Goal: Transaction & Acquisition: Purchase product/service

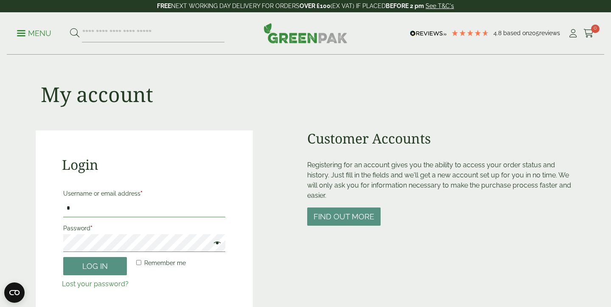
type input "**********"
click at [95, 266] on button "Log in" at bounding box center [95, 266] width 64 height 18
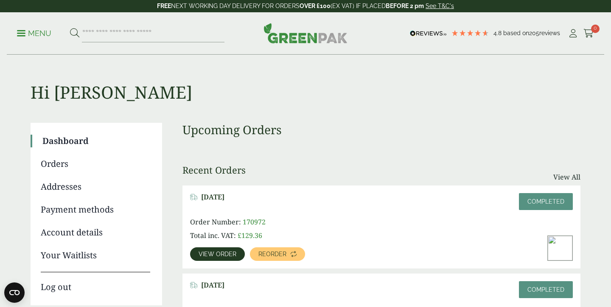
click at [19, 36] on link "Menu" at bounding box center [34, 32] width 34 height 8
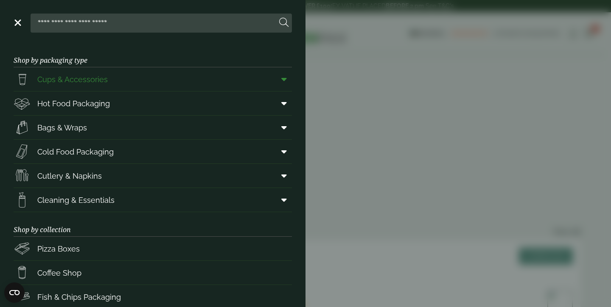
click at [97, 79] on span "Cups & Accessories" at bounding box center [72, 79] width 70 height 11
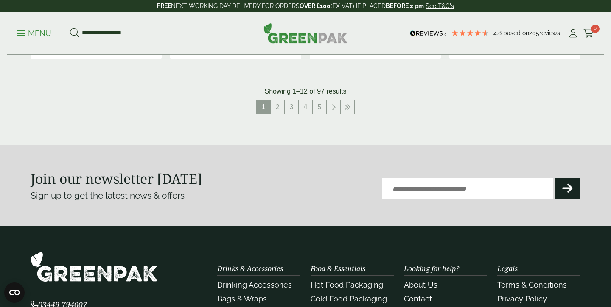
scroll to position [984, 0]
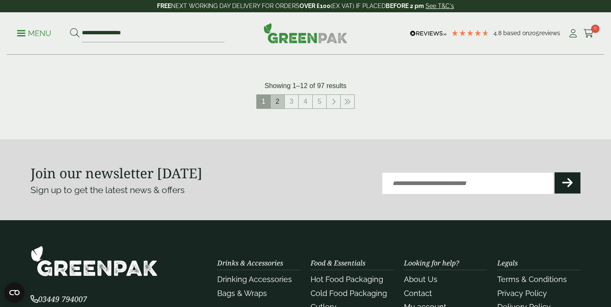
click at [278, 103] on link "2" at bounding box center [278, 102] width 14 height 14
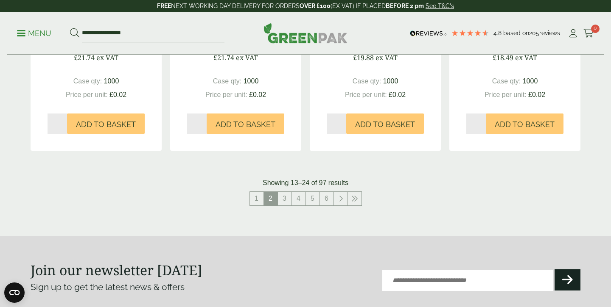
scroll to position [909, 0]
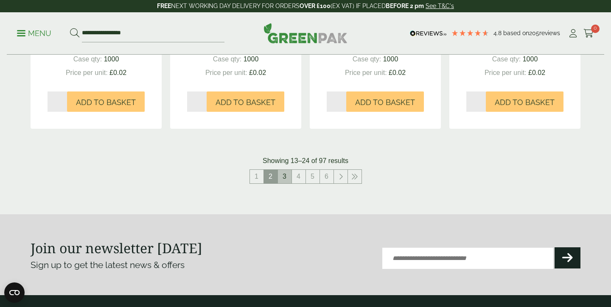
click at [284, 172] on link "3" at bounding box center [285, 177] width 14 height 14
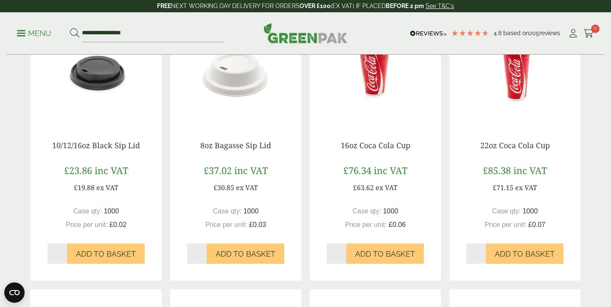
scroll to position [487, 0]
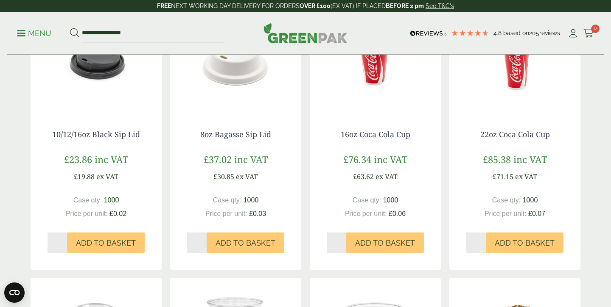
type input "*"
click at [64, 239] on input "*" at bounding box center [57, 243] width 20 height 20
click at [90, 239] on span "Add to Basket" at bounding box center [106, 243] width 60 height 9
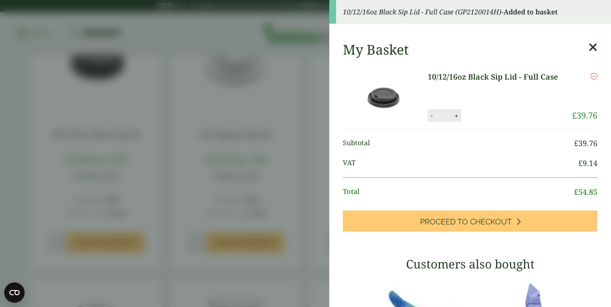
click at [181, 232] on aside "10/12/16oz Black Sip Lid - Full Case (GP2120014H) - Added to basket My Basket 1…" at bounding box center [305, 153] width 611 height 307
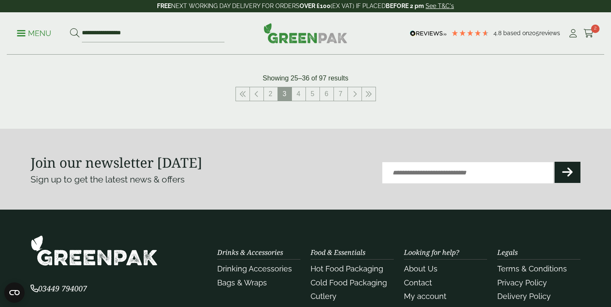
scroll to position [957, 0]
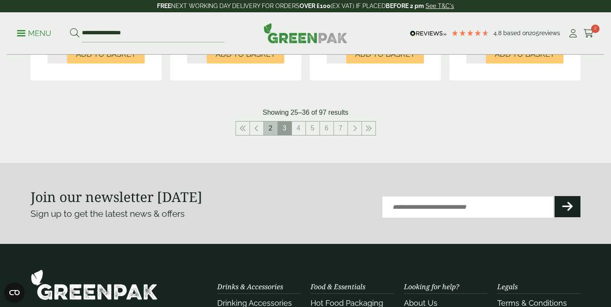
click at [271, 125] on link "2" at bounding box center [271, 129] width 14 height 14
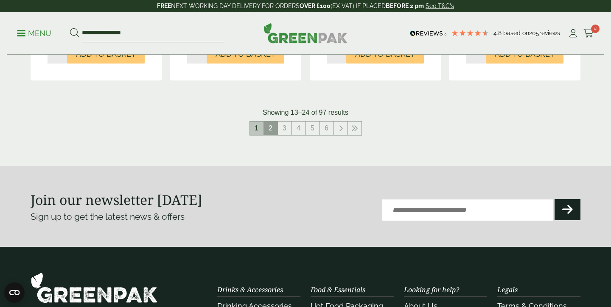
click at [255, 129] on link "1" at bounding box center [257, 129] width 14 height 14
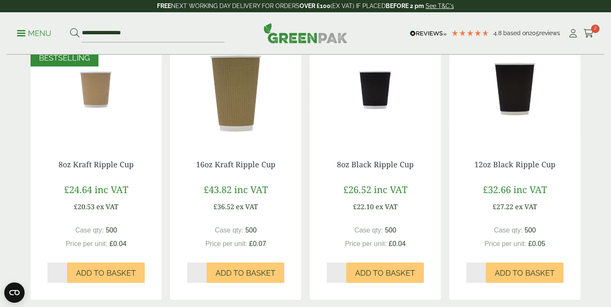
scroll to position [459, 0]
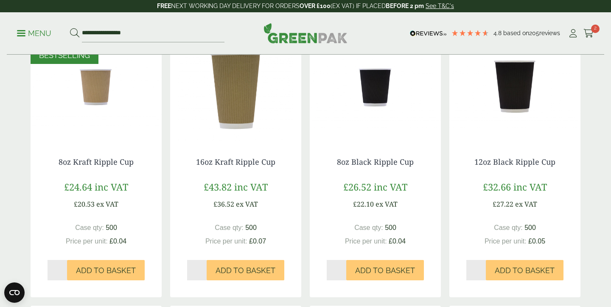
click at [482, 268] on input "*" at bounding box center [476, 270] width 20 height 20
type input "*"
click at [483, 268] on input "*" at bounding box center [476, 270] width 20 height 20
click at [512, 269] on span "Add to Basket" at bounding box center [524, 270] width 60 height 9
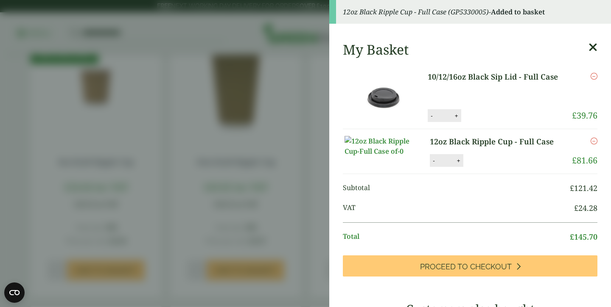
click at [593, 47] on icon at bounding box center [592, 48] width 9 height 12
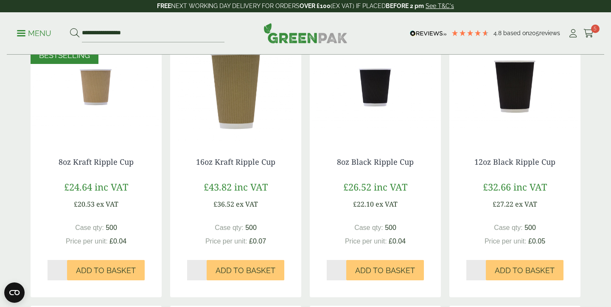
click at [20, 35] on link "Menu" at bounding box center [34, 32] width 34 height 8
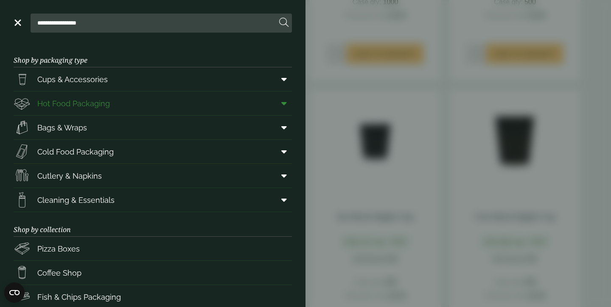
click at [102, 109] on span "Hot Food Packaging" at bounding box center [73, 103] width 73 height 11
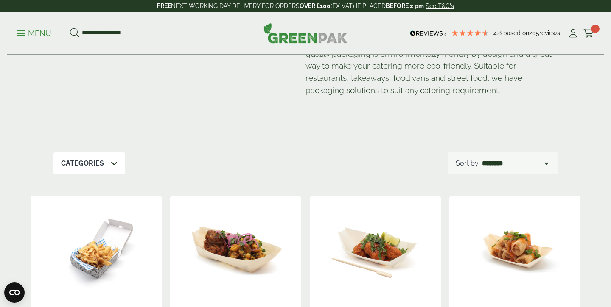
scroll to position [54, 0]
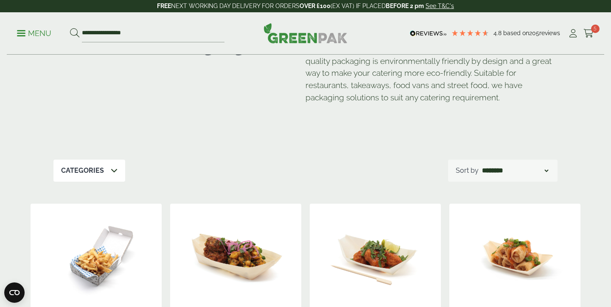
click at [20, 33] on span at bounding box center [21, 33] width 8 height 1
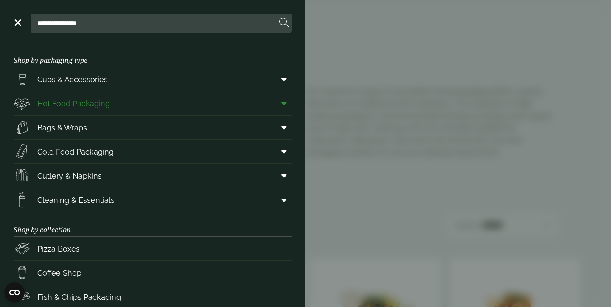
click at [286, 107] on icon at bounding box center [284, 103] width 6 height 8
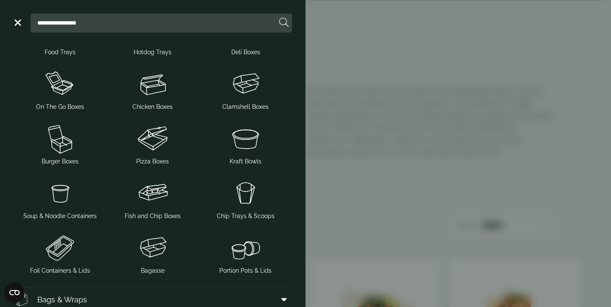
scroll to position [107, 0]
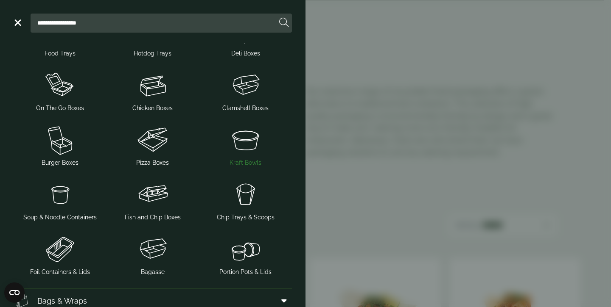
click at [257, 155] on img at bounding box center [245, 140] width 86 height 34
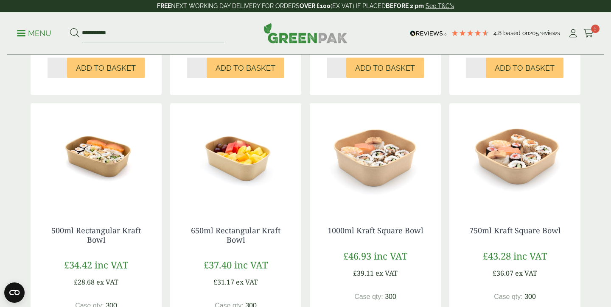
scroll to position [692, 0]
click at [589, 33] on icon at bounding box center [588, 33] width 11 height 8
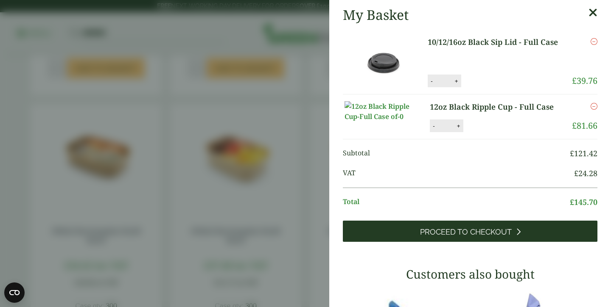
click at [500, 242] on link "Proceed to Checkout" at bounding box center [470, 231] width 254 height 21
